Goal: Task Accomplishment & Management: Complete application form

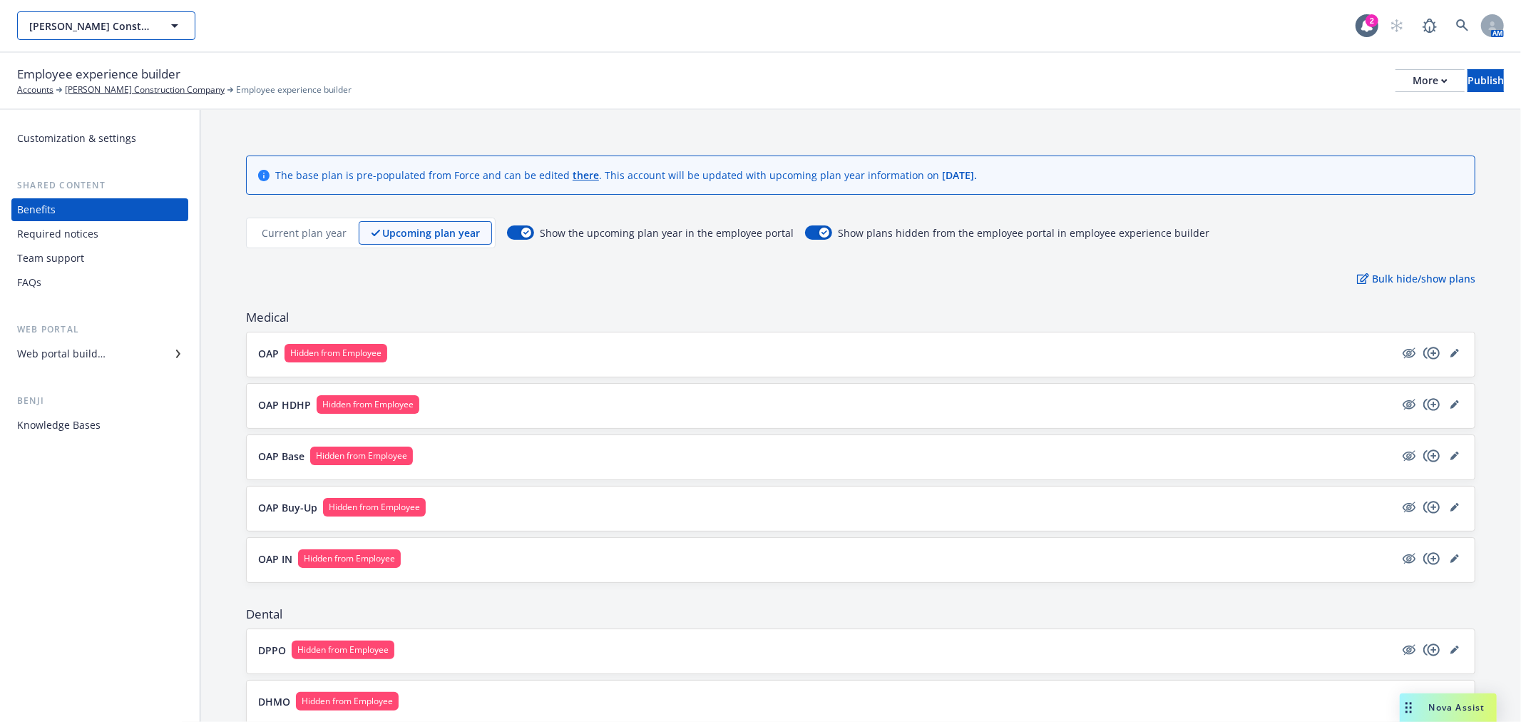
click at [155, 33] on button "[PERSON_NAME] Construction Company" at bounding box center [106, 25] width 178 height 29
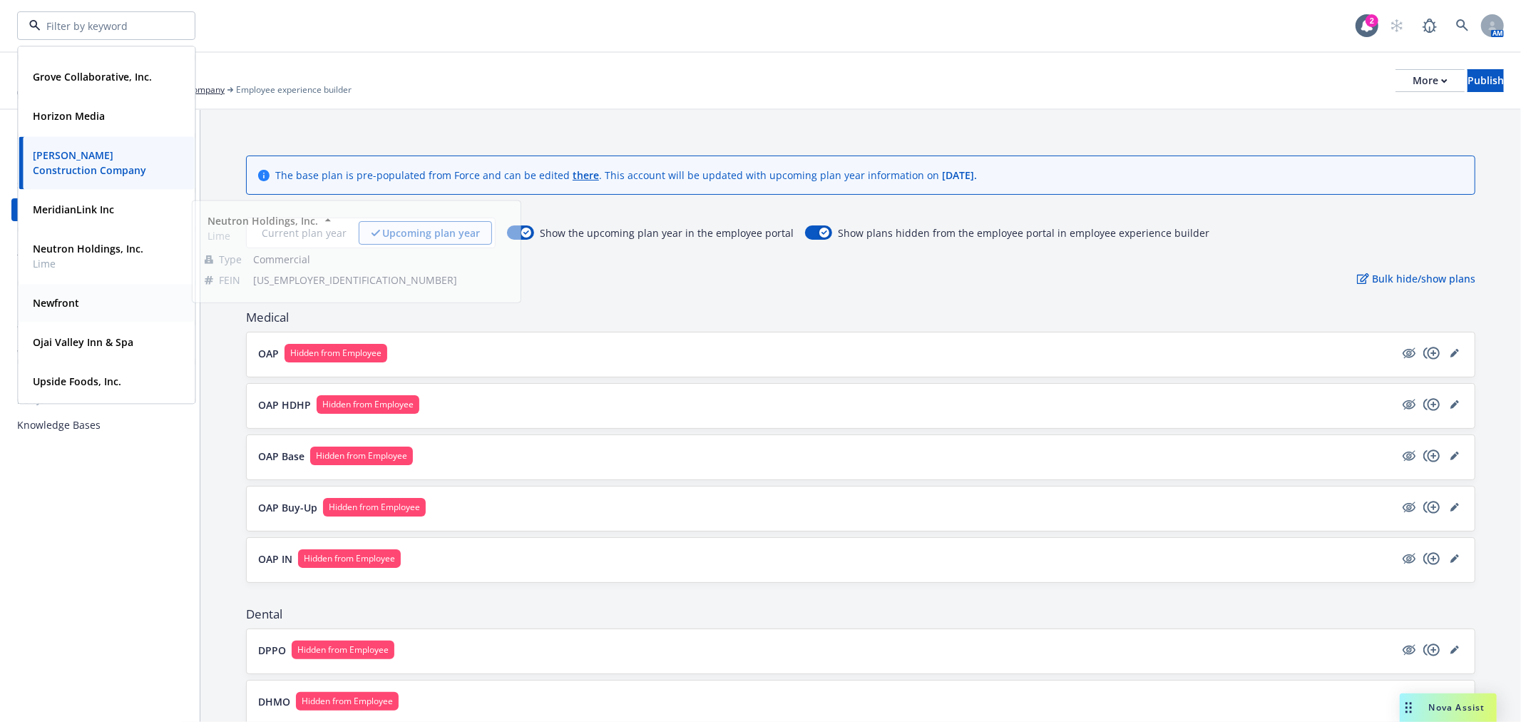
scroll to position [317, 0]
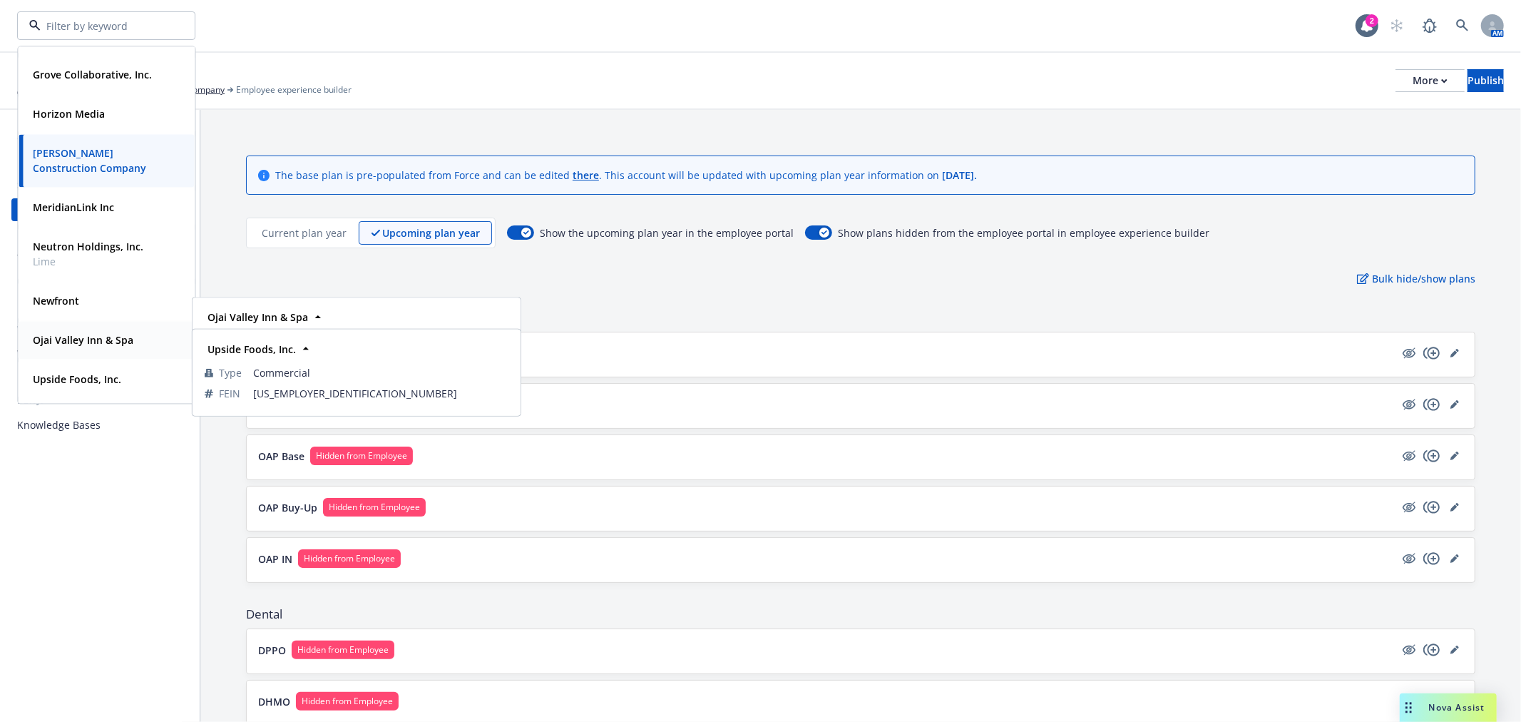
click at [59, 345] on strong "Ojai Valley Inn & Spa" at bounding box center [83, 340] width 101 height 14
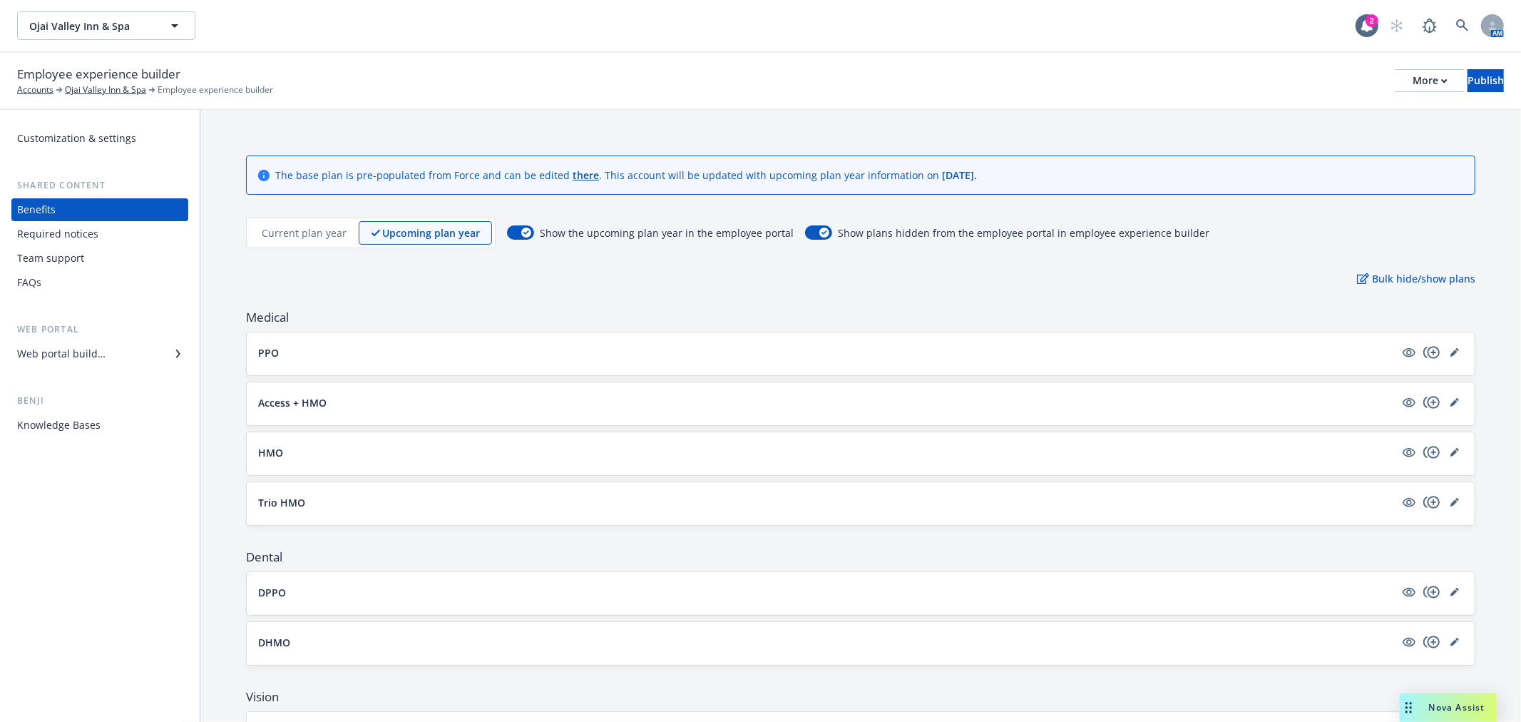
click at [55, 345] on div "Web portal builder" at bounding box center [61, 353] width 88 height 23
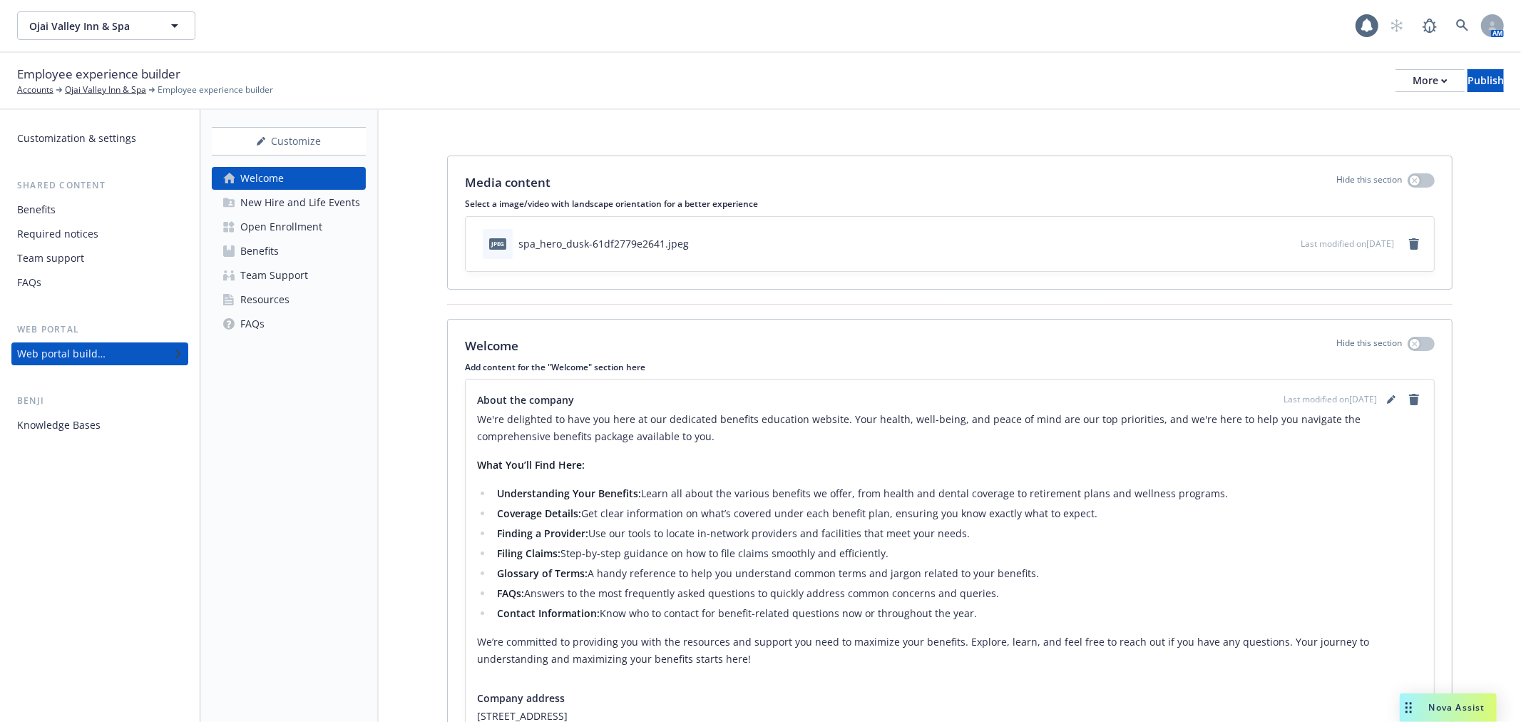
click at [55, 345] on div "Web portal builder" at bounding box center [61, 353] width 88 height 23
click at [226, 230] on icon at bounding box center [225, 230] width 5 height 5
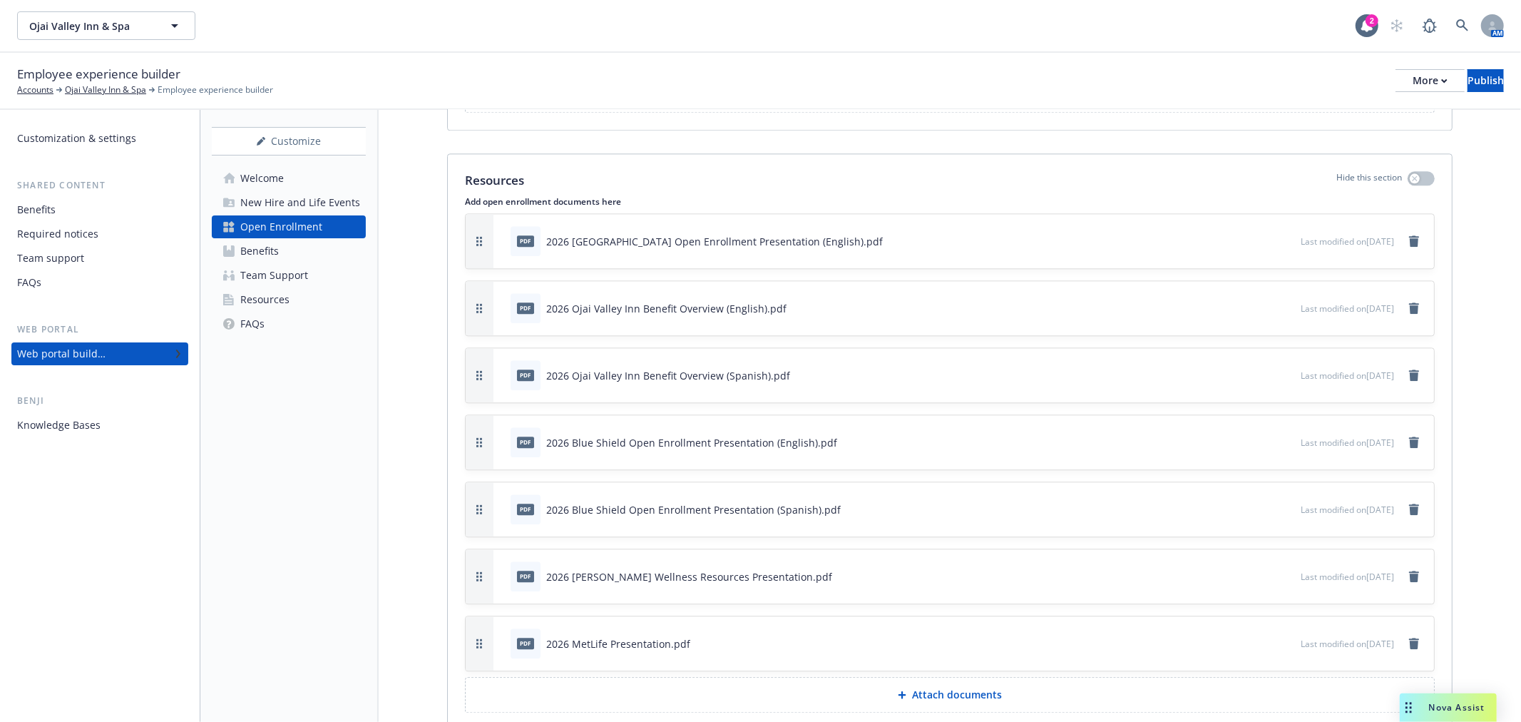
scroll to position [2956, 0]
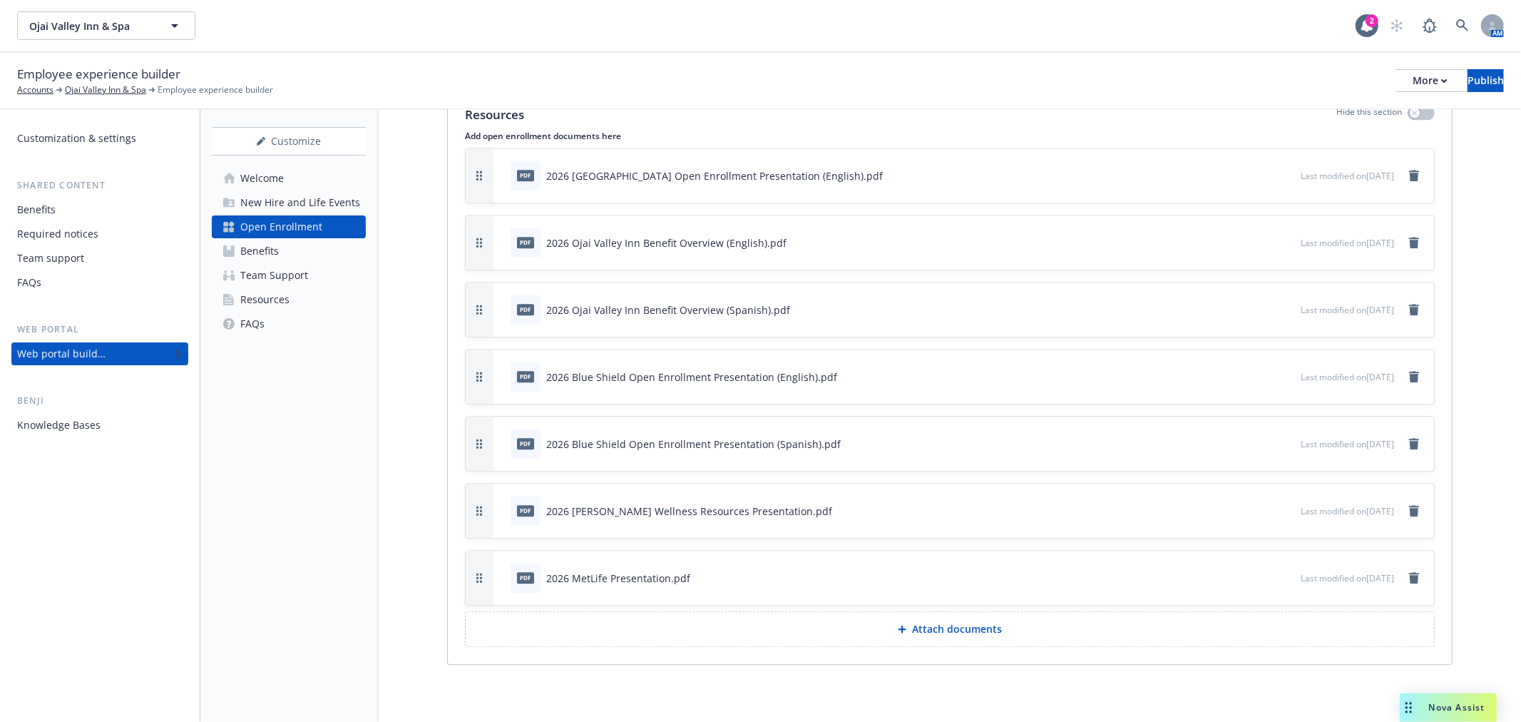
click at [943, 628] on p "Attach documents" at bounding box center [957, 629] width 90 height 14
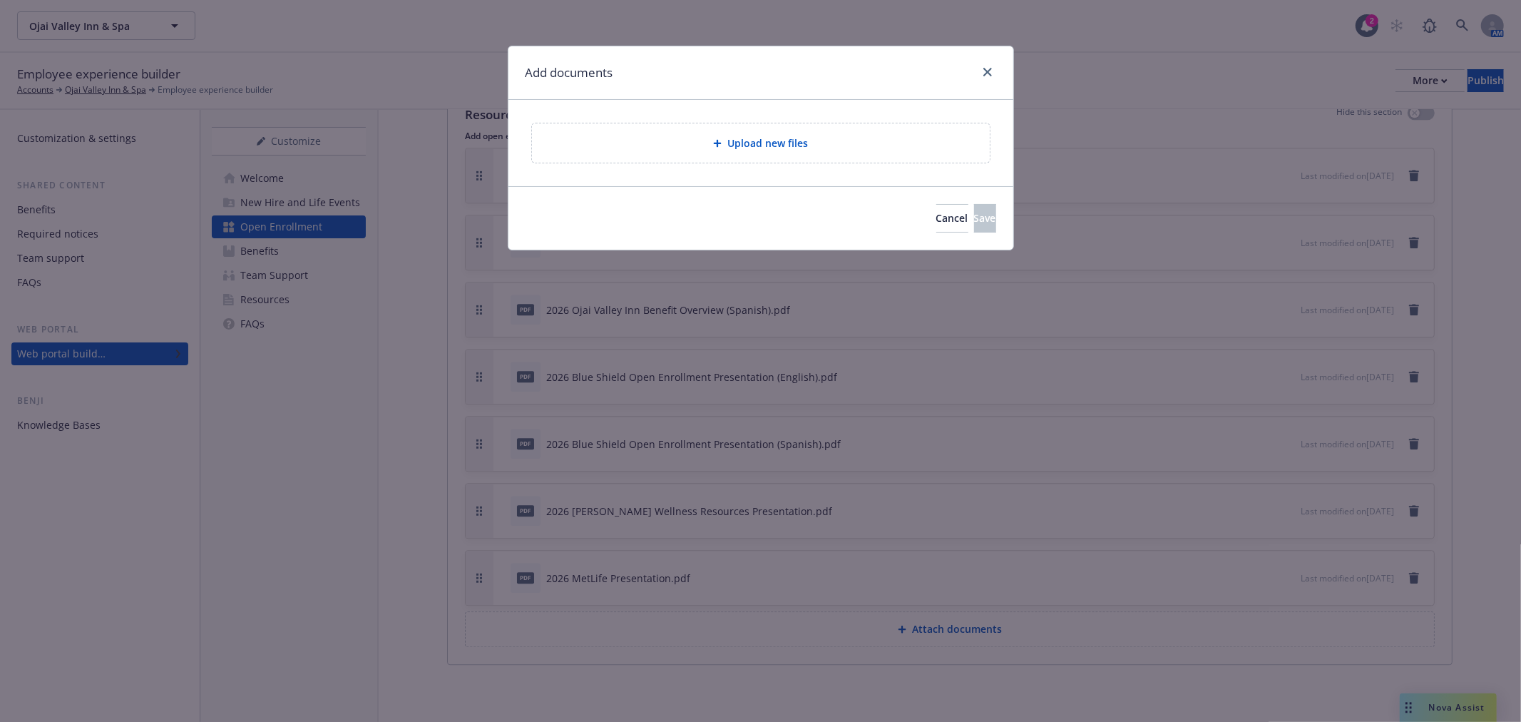
click at [678, 145] on div "Upload new files" at bounding box center [760, 143] width 435 height 16
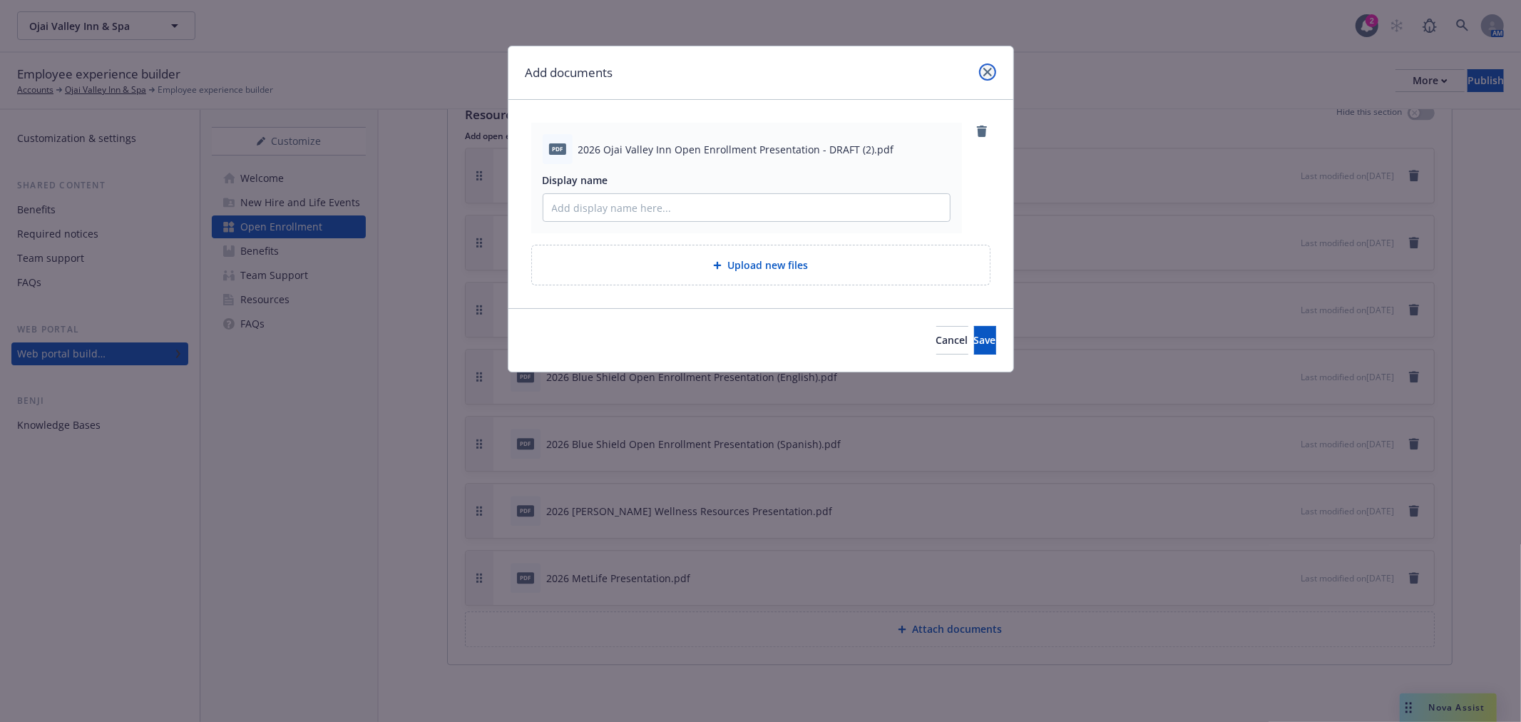
click at [984, 73] on icon "close" at bounding box center [988, 72] width 9 height 9
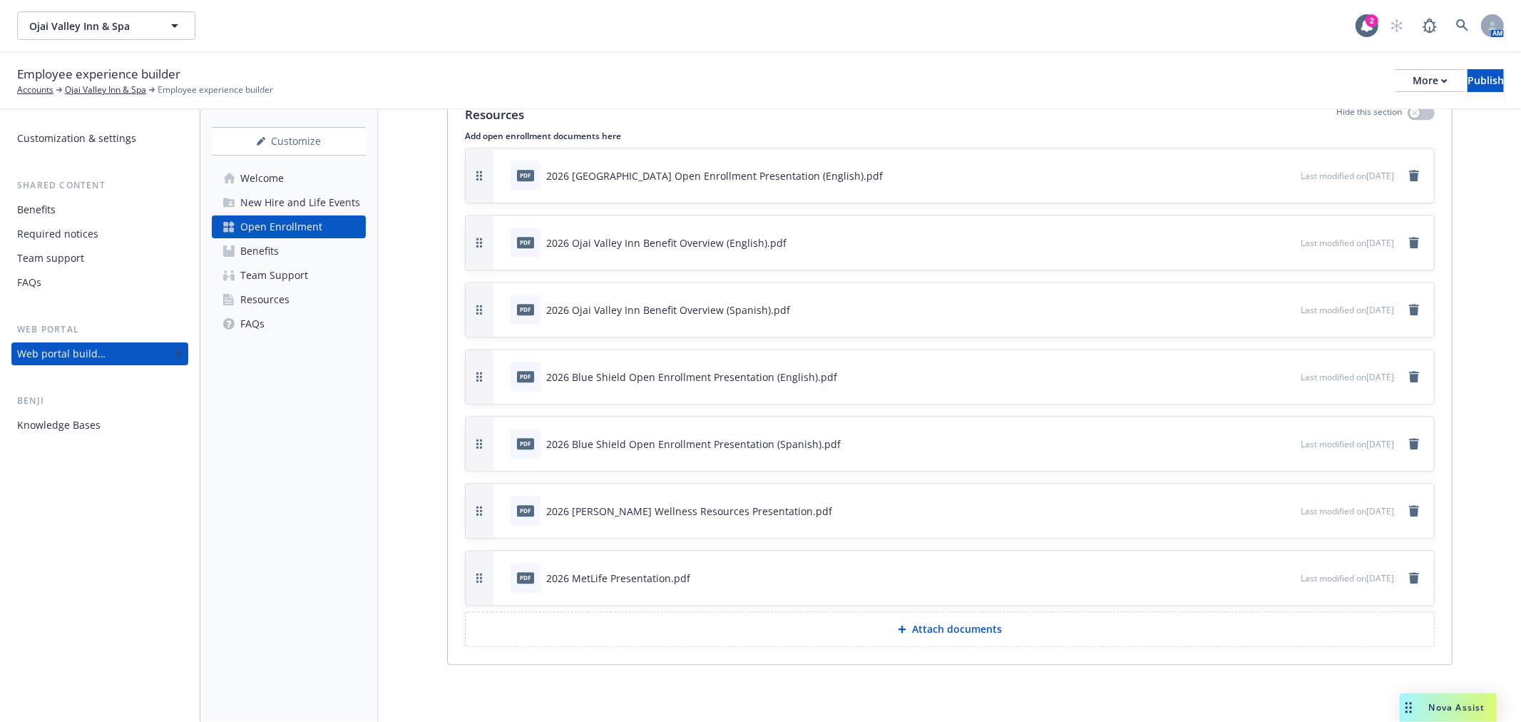
click at [886, 623] on button "Attach documents" at bounding box center [950, 629] width 970 height 36
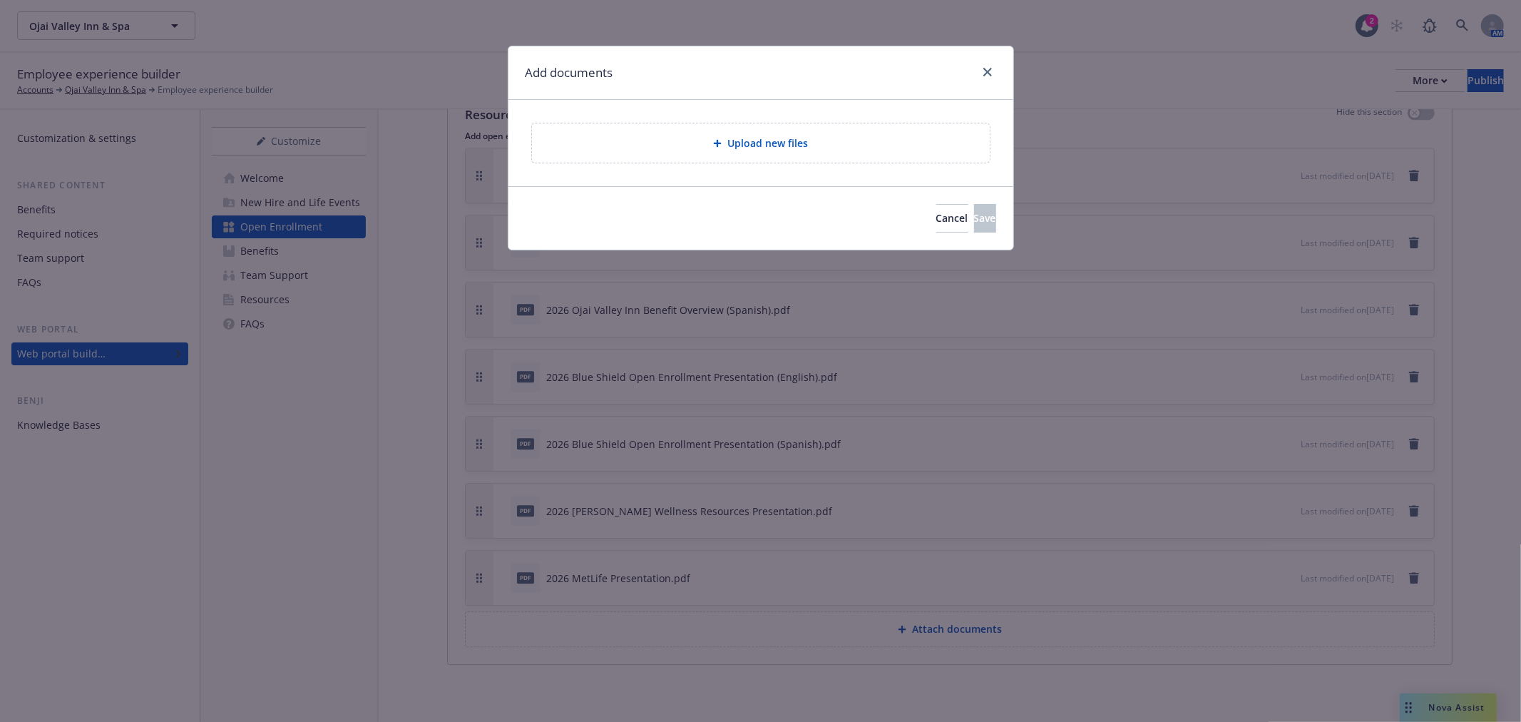
click at [630, 136] on div "Upload new files" at bounding box center [760, 143] width 435 height 16
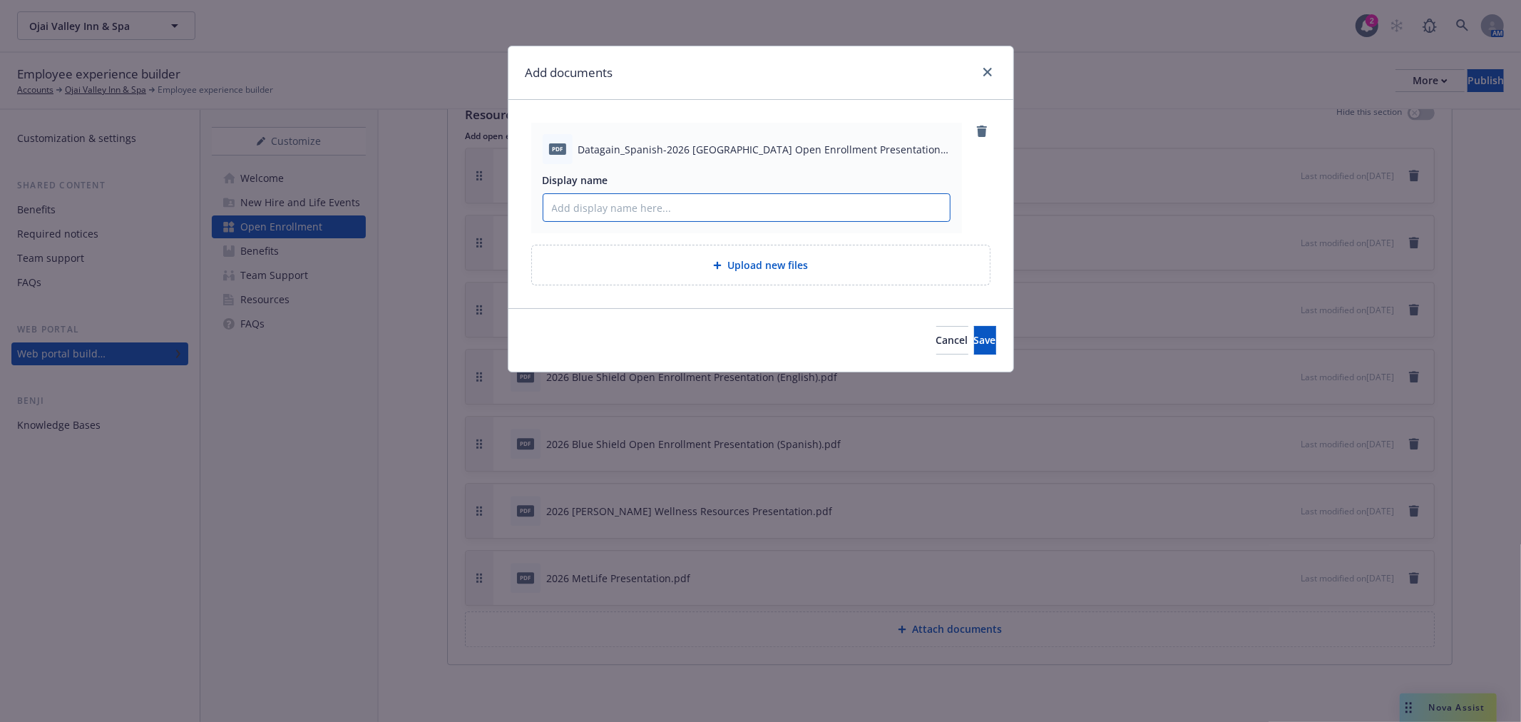
click at [795, 198] on input "Display name" at bounding box center [746, 207] width 407 height 27
type input "2026 Open Enrollment Presentation (Spanish)"
click at [974, 326] on button "Save" at bounding box center [985, 340] width 22 height 29
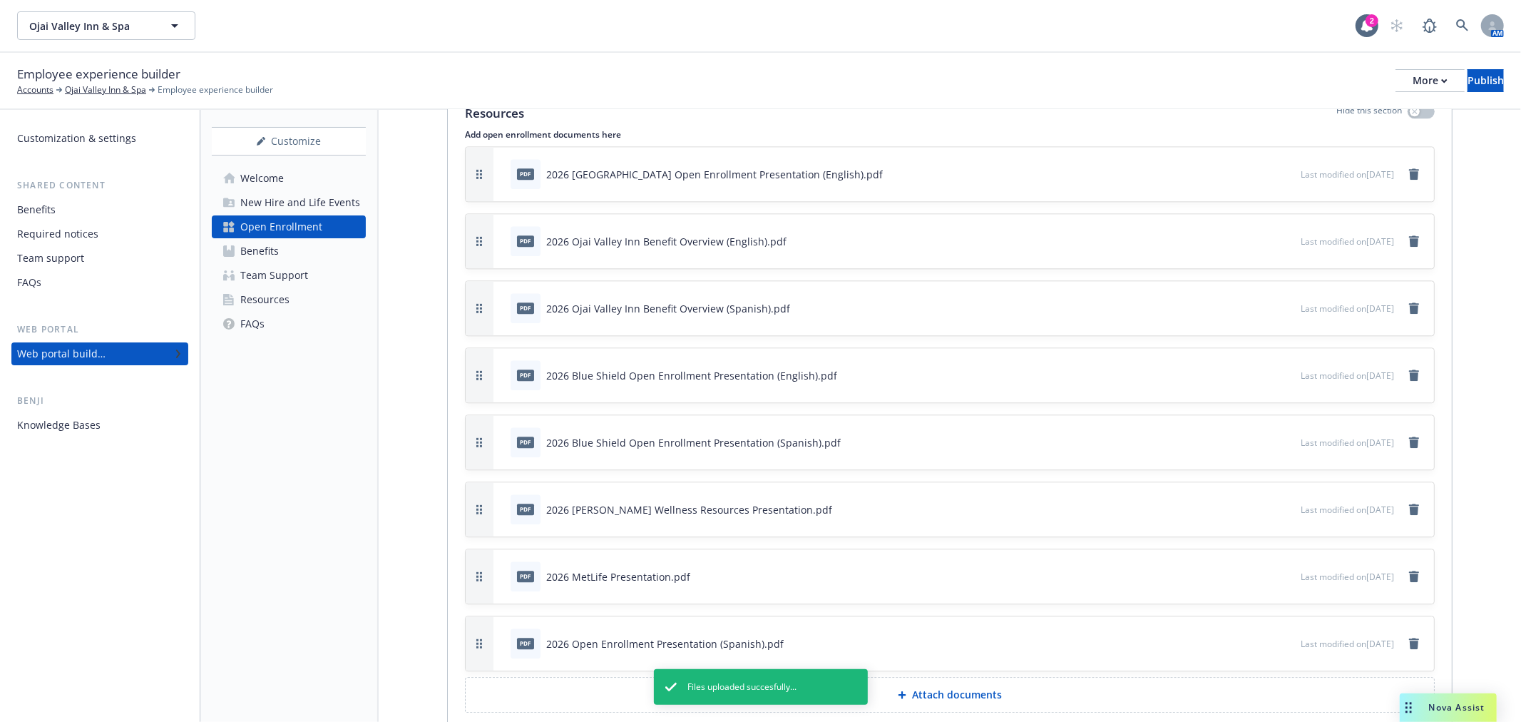
click at [486, 640] on button "button" at bounding box center [480, 643] width 28 height 54
drag, startPoint x: 486, startPoint y: 616, endPoint x: 504, endPoint y: 233, distance: 383.4
click at [504, 233] on div "pdf 2026 Open Enrollment Presentation (Spanish).pdf Last modified on [DATE]" at bounding box center [950, 238] width 969 height 54
click at [1486, 74] on button "Publish" at bounding box center [1486, 80] width 36 height 23
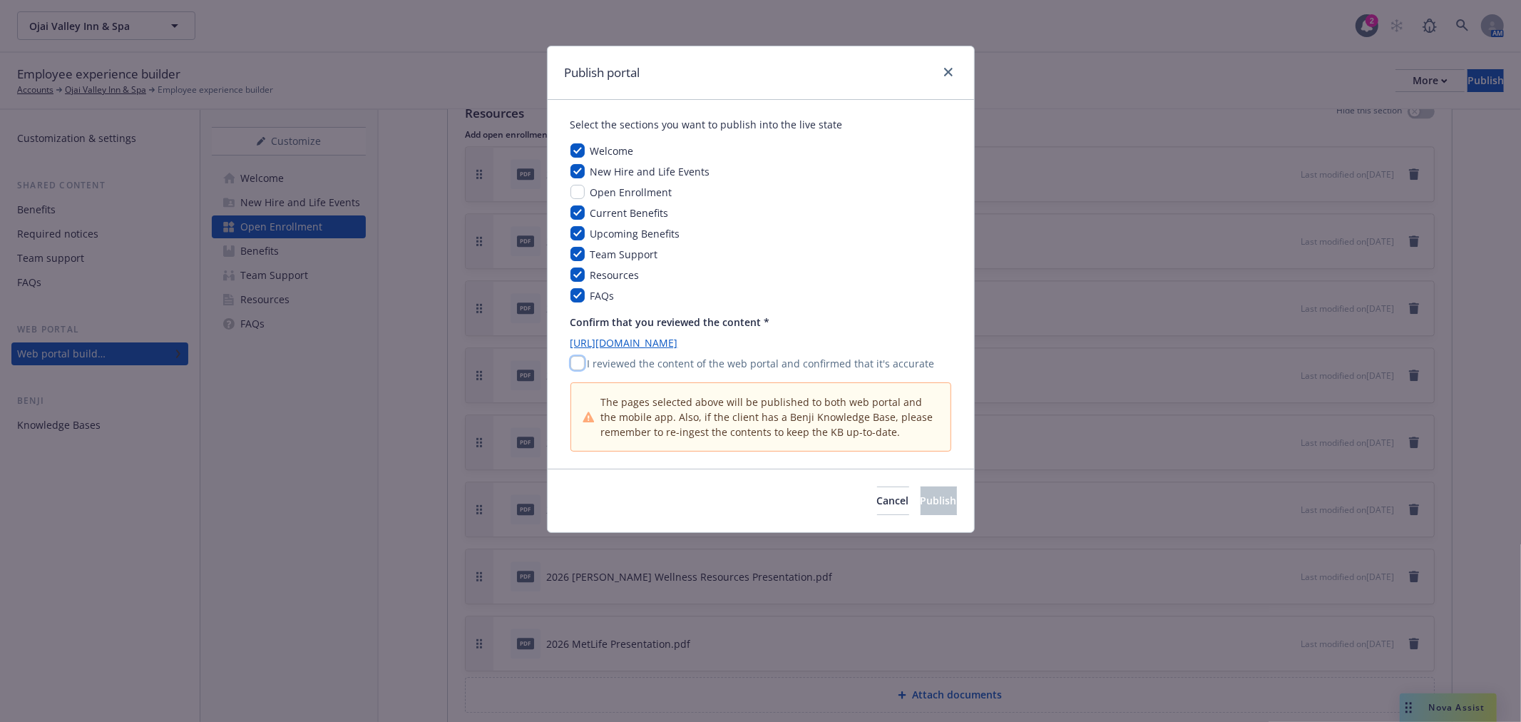
click at [576, 364] on input "checkbox" at bounding box center [578, 363] width 14 height 14
checkbox input "true"
click at [921, 500] on span "Publish" at bounding box center [939, 501] width 36 height 14
